Goal: Entertainment & Leisure: Consume media (video, audio)

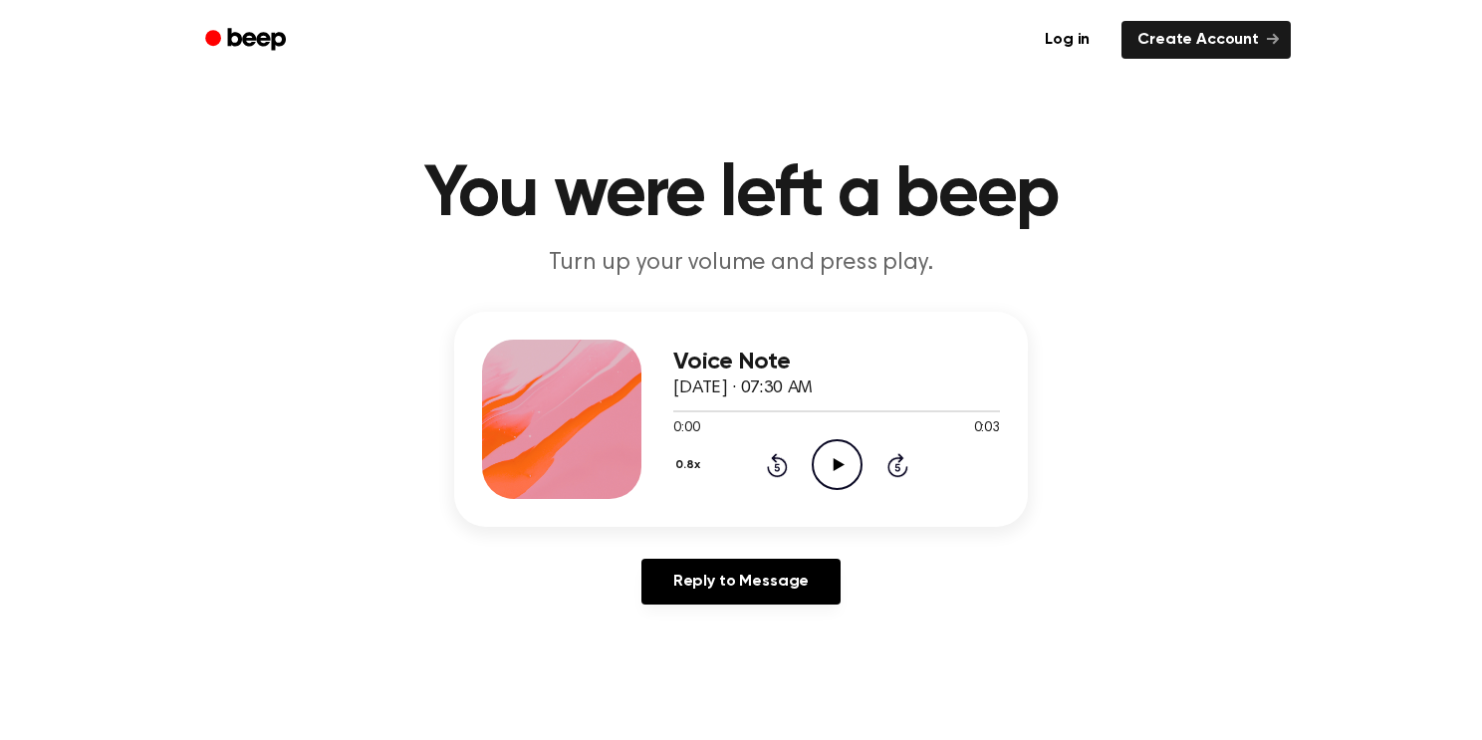
click at [834, 456] on icon "Play Audio" at bounding box center [837, 464] width 51 height 51
click at [814, 453] on circle at bounding box center [837, 464] width 49 height 49
click at [682, 471] on button "0.8x" at bounding box center [690, 465] width 34 height 34
click at [714, 582] on span "1.0x" at bounding box center [705, 585] width 25 height 21
click at [831, 477] on icon "Play Audio" at bounding box center [837, 464] width 51 height 51
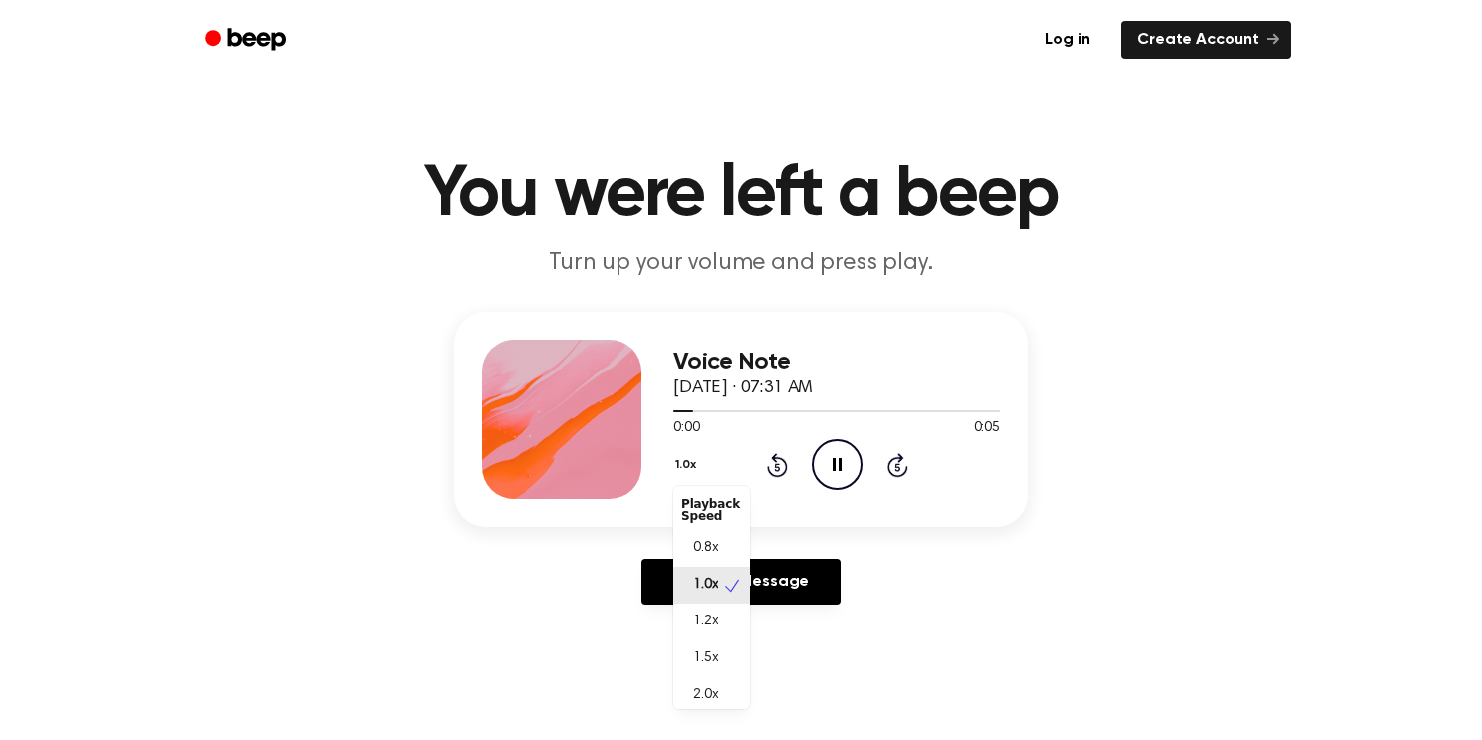
click at [690, 463] on button "1.0x" at bounding box center [688, 465] width 30 height 34
click at [702, 561] on div "0.8x" at bounding box center [711, 548] width 77 height 37
click at [827, 484] on icon "Play Audio" at bounding box center [837, 464] width 51 height 51
click at [859, 481] on icon "Play Audio" at bounding box center [837, 464] width 51 height 51
click at [700, 461] on button "0.8x" at bounding box center [690, 465] width 34 height 34
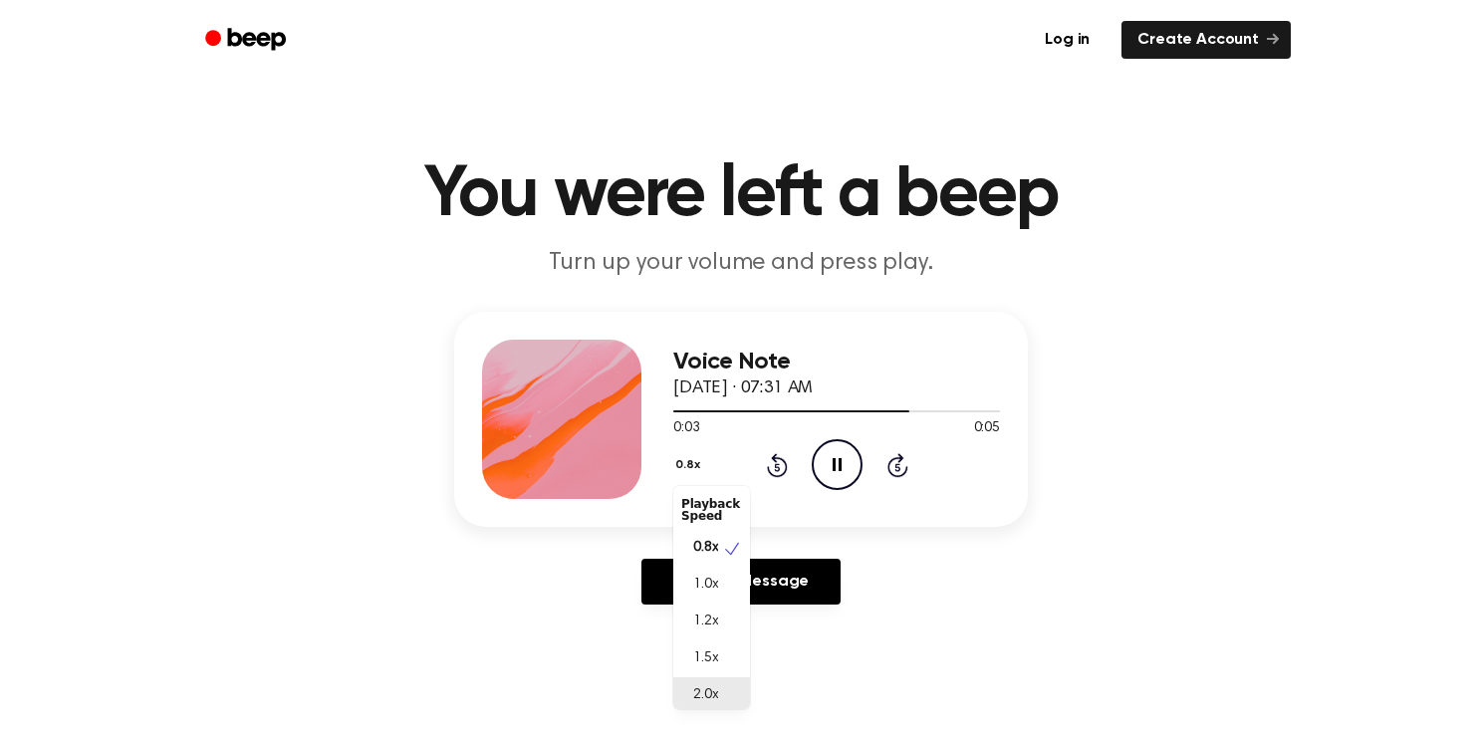
click at [687, 689] on div "2.0x" at bounding box center [699, 695] width 37 height 21
click at [843, 474] on icon "Play Audio" at bounding box center [837, 464] width 51 height 51
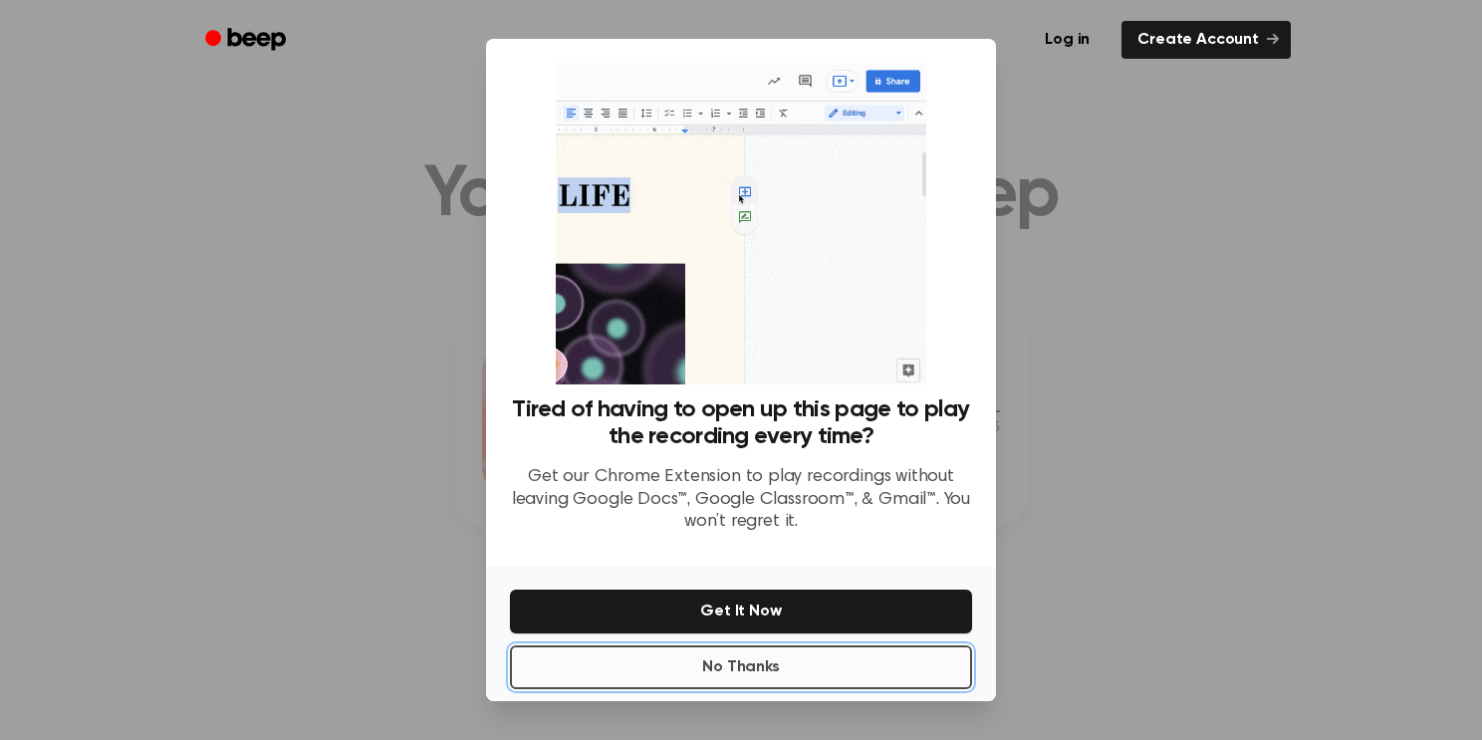
click at [772, 657] on button "No Thanks" at bounding box center [741, 667] width 462 height 44
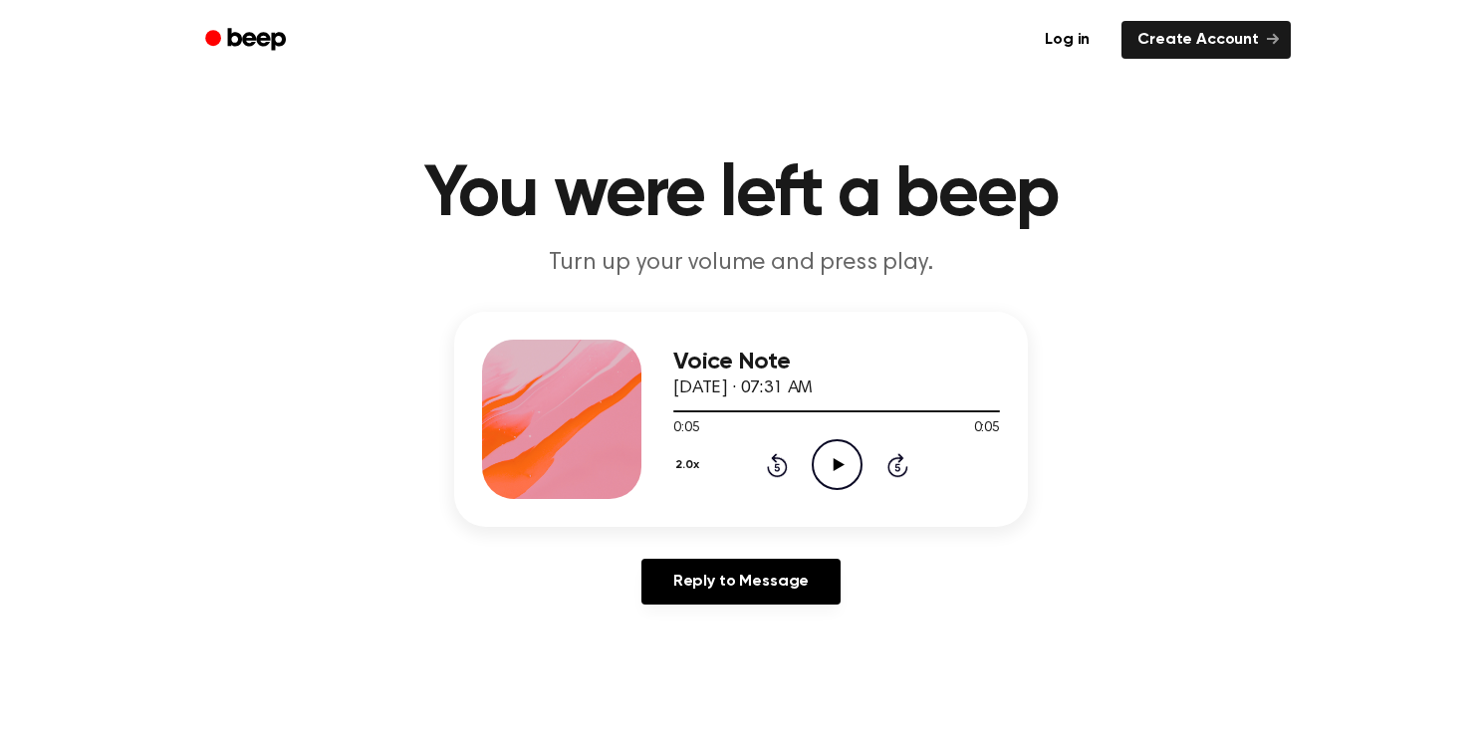
click at [842, 444] on icon "Play Audio" at bounding box center [837, 464] width 51 height 51
click at [692, 472] on button "2.0x" at bounding box center [689, 465] width 33 height 34
click at [701, 532] on div "0.8x" at bounding box center [711, 544] width 77 height 37
click at [824, 457] on icon "Play Audio" at bounding box center [837, 464] width 51 height 51
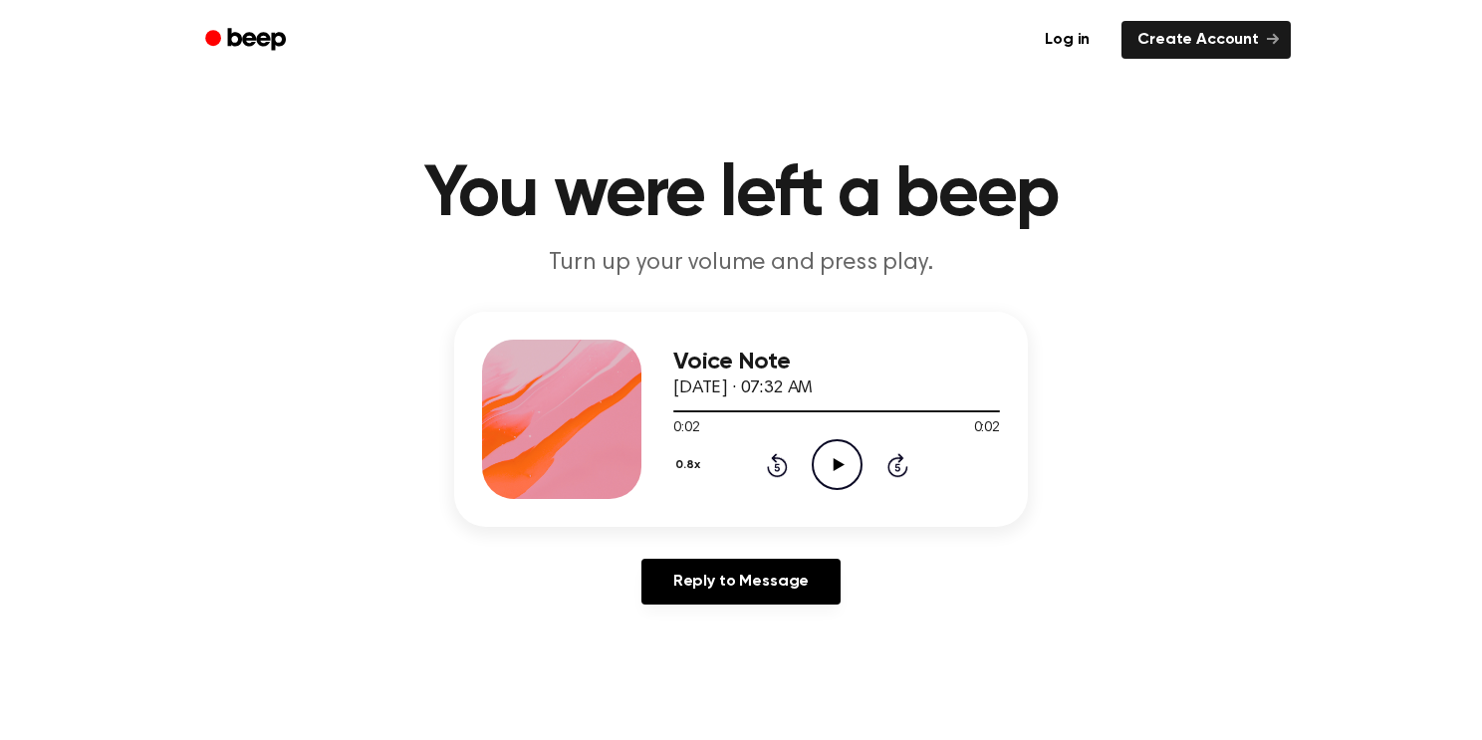
click at [840, 471] on icon "Play Audio" at bounding box center [837, 464] width 51 height 51
click at [868, 463] on div "0.8x Rewind 5 seconds Play Audio Skip 5 seconds" at bounding box center [836, 464] width 327 height 51
click at [820, 456] on icon "Play Audio" at bounding box center [837, 464] width 51 height 51
click at [815, 457] on icon "Play Audio" at bounding box center [837, 464] width 51 height 51
click at [845, 459] on icon "Play Audio" at bounding box center [837, 464] width 51 height 51
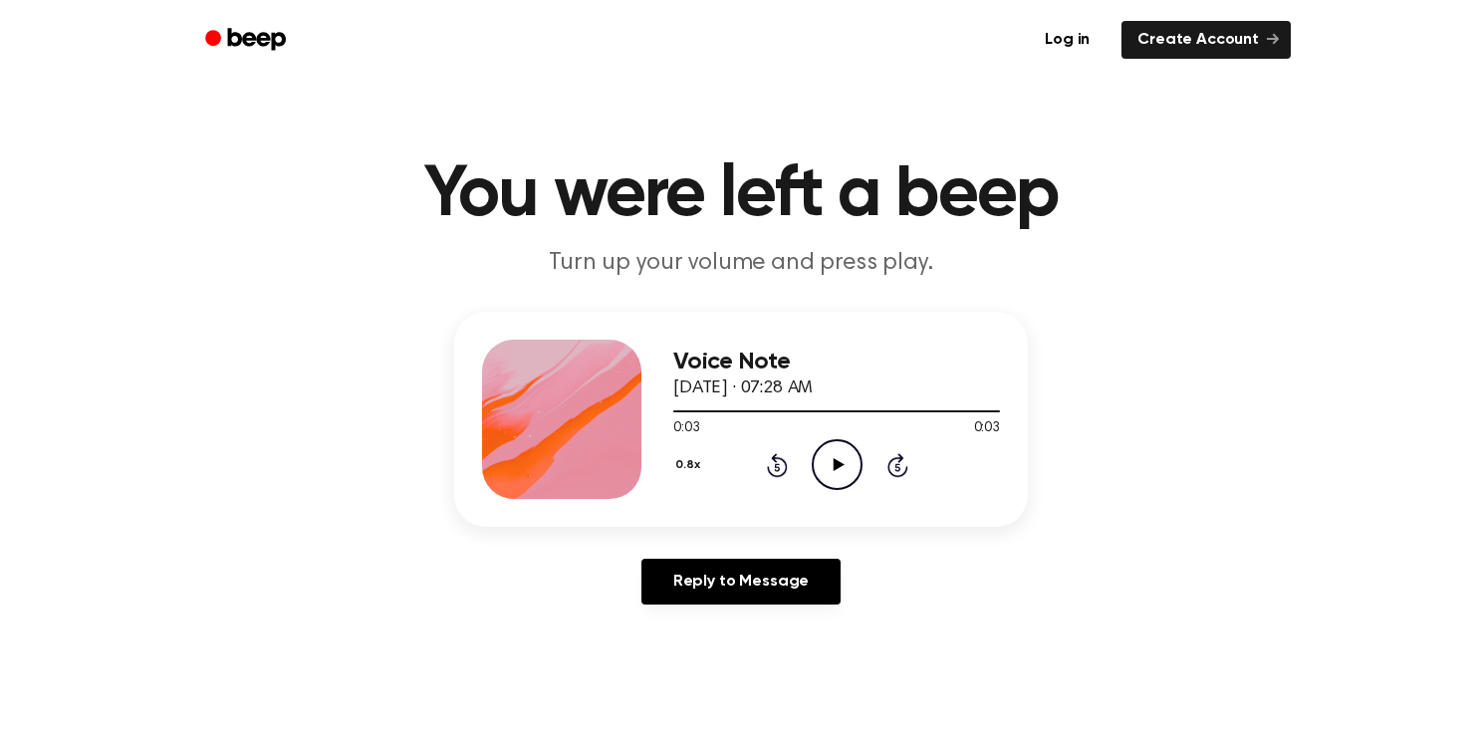
click at [826, 472] on icon "Play Audio" at bounding box center [837, 464] width 51 height 51
click at [851, 468] on icon "Play Audio" at bounding box center [837, 464] width 51 height 51
